Goal: Task Accomplishment & Management: Use online tool/utility

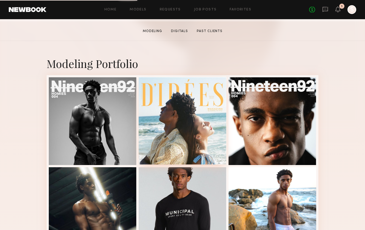
scroll to position [90, 0]
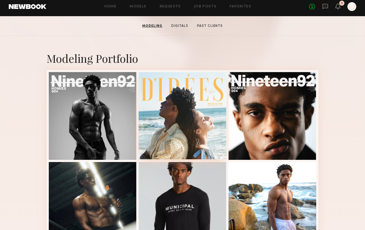
click at [147, 119] on div at bounding box center [183, 115] width 88 height 88
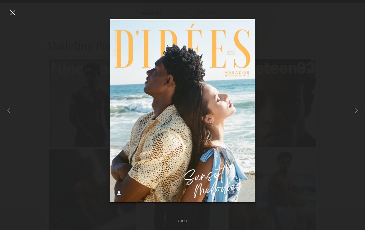
scroll to position [110, 0]
click at [354, 111] on common-icon at bounding box center [355, 110] width 9 height 9
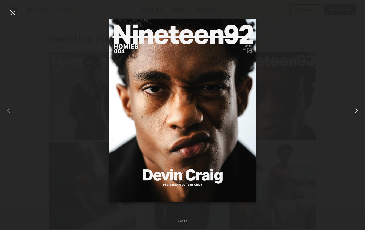
click at [354, 111] on common-icon at bounding box center [355, 110] width 9 height 9
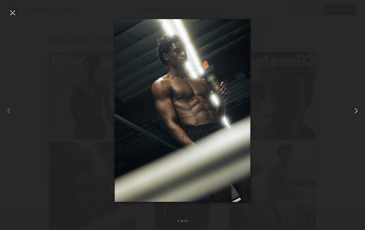
click at [354, 111] on common-icon at bounding box center [355, 110] width 9 height 9
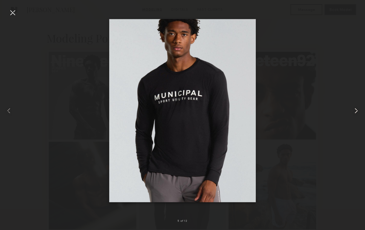
click at [354, 111] on common-icon at bounding box center [355, 110] width 9 height 9
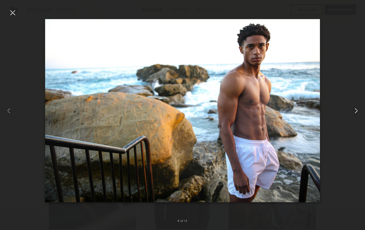
click at [354, 111] on common-icon at bounding box center [355, 110] width 9 height 9
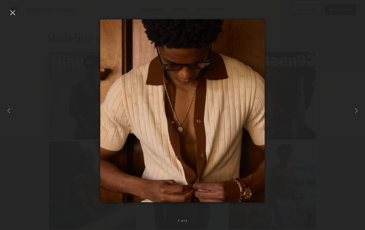
click at [335, 56] on div at bounding box center [182, 110] width 365 height 203
click at [16, 12] on div at bounding box center [12, 12] width 9 height 9
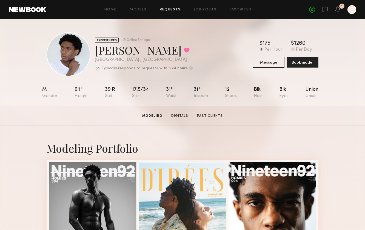
scroll to position [0, 0]
click at [141, 8] on link "Models" at bounding box center [137, 10] width 17 height 4
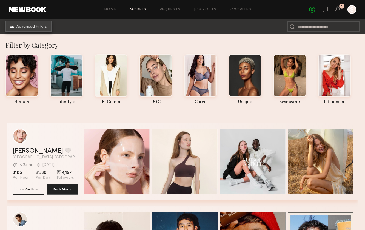
click at [26, 24] on button "Advanced Filters" at bounding box center [28, 26] width 46 height 11
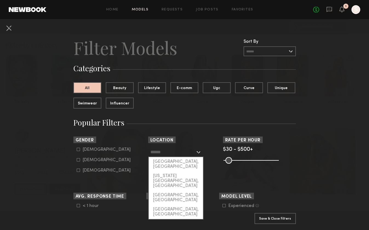
click at [171, 154] on input "text" at bounding box center [172, 151] width 45 height 9
click at [172, 160] on div "[GEOGRAPHIC_DATA], [GEOGRAPHIC_DATA]" at bounding box center [176, 164] width 54 height 14
type input "**********"
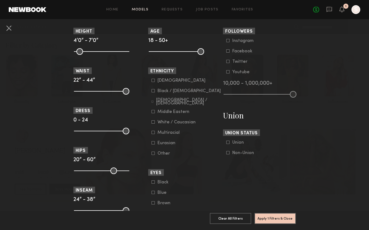
scroll to position [250, 0]
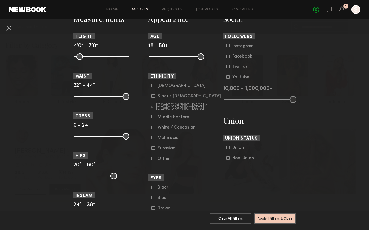
click at [151, 108] on div at bounding box center [152, 106] width 2 height 3
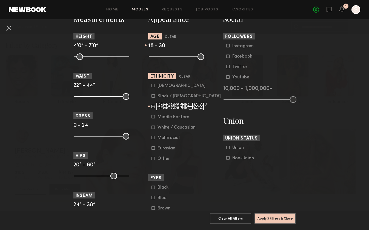
drag, startPoint x: 196, startPoint y: 56, endPoint x: 168, endPoint y: 56, distance: 27.6
type input "**"
click at [168, 56] on input "range" at bounding box center [176, 56] width 55 height 7
click at [278, 212] on button "Apply 3 Filters & Close" at bounding box center [274, 217] width 41 height 11
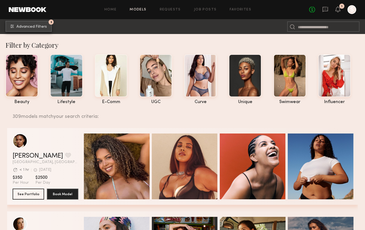
click at [41, 25] on span "Advanced Filters" at bounding box center [31, 27] width 30 height 4
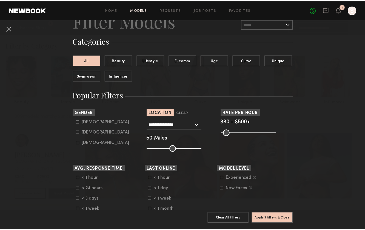
scroll to position [26, 0]
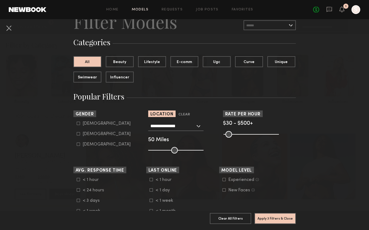
click at [77, 122] on icon at bounding box center [78, 123] width 3 height 3
type input "*"
click at [275, 216] on button "Apply 4 Filters & Close" at bounding box center [274, 217] width 41 height 11
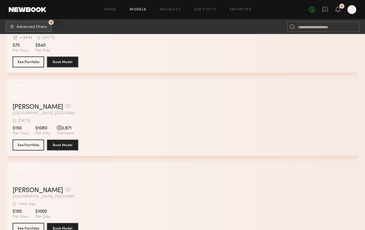
scroll to position [1478, 0]
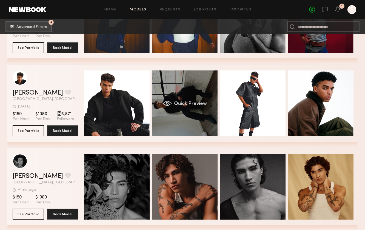
click at [168, 112] on div "Quick Preview" at bounding box center [185, 103] width 66 height 66
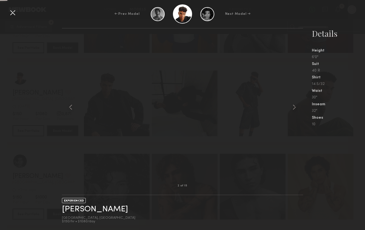
scroll to position [1559, 0]
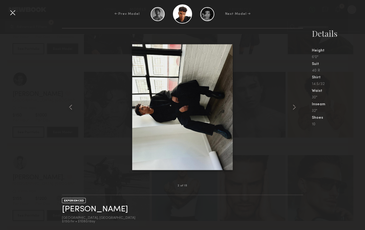
click at [16, 12] on div at bounding box center [12, 12] width 9 height 9
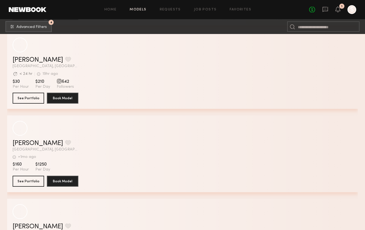
scroll to position [2963, 0]
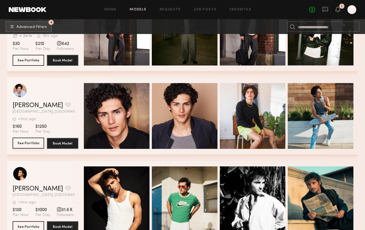
click at [23, 142] on button "See Portfolio" at bounding box center [28, 142] width 31 height 11
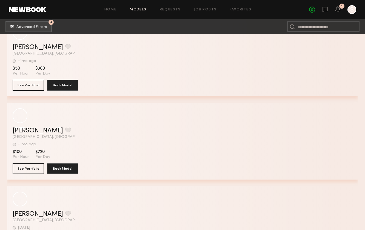
scroll to position [4908, 0]
